Goal: Information Seeking & Learning: Understand process/instructions

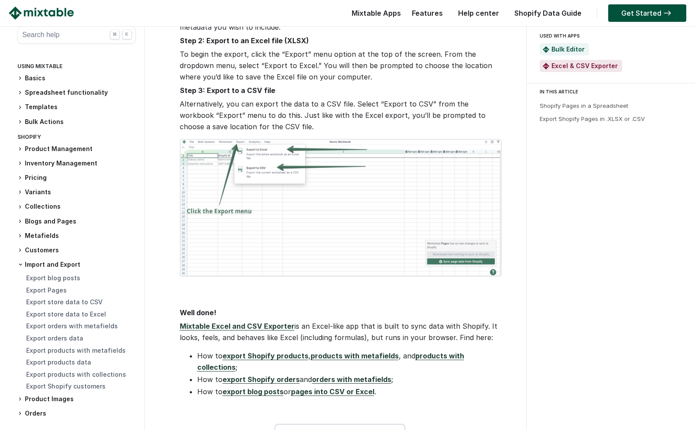
scroll to position [1358, 0]
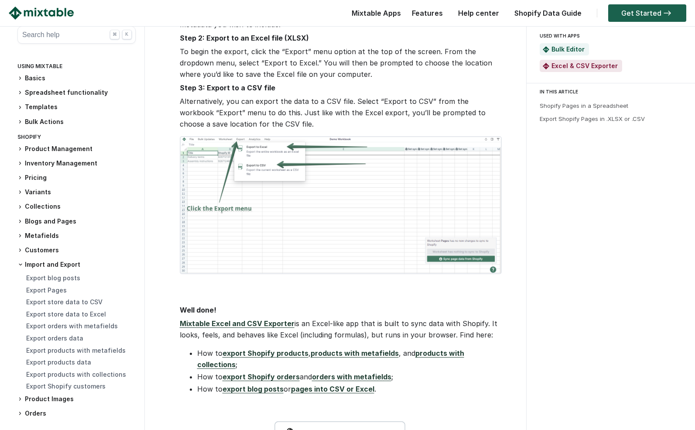
click at [645, 10] on link "Get Started" at bounding box center [648, 12] width 78 height 17
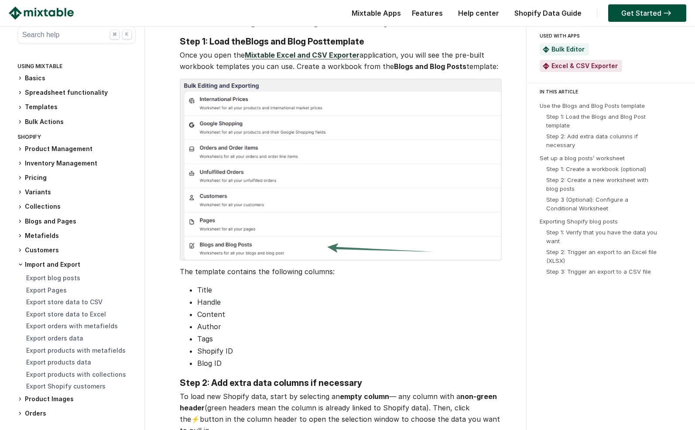
scroll to position [387, 0]
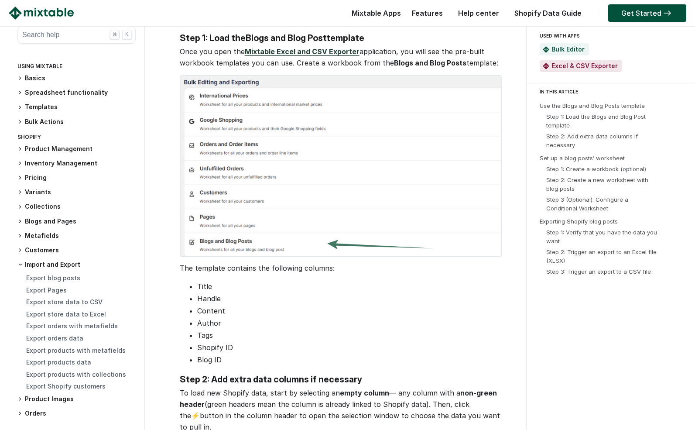
click at [265, 52] on link "Mixtable Excel and CSV Exporter" at bounding box center [302, 51] width 115 height 9
